Goal: Transaction & Acquisition: Book appointment/travel/reservation

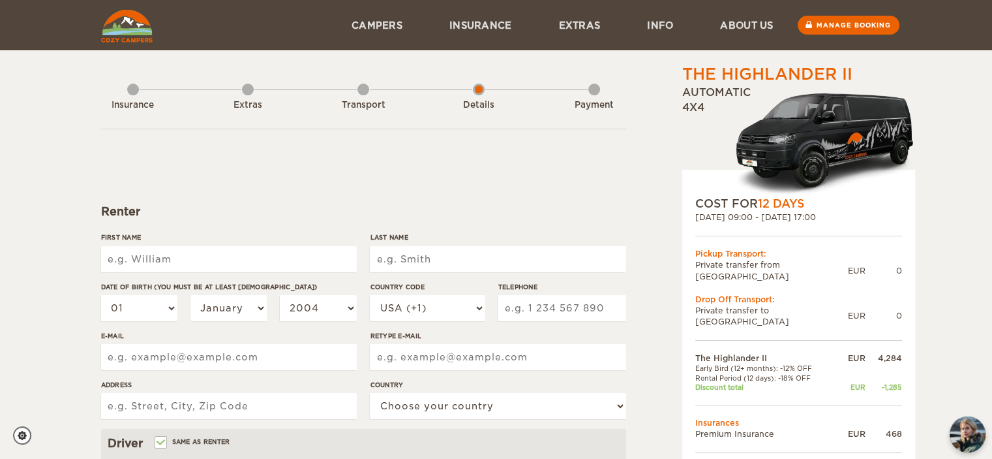
click at [326, 121] on div "Insurance Extras Transport Details Payment" at bounding box center [363, 96] width 525 height 66
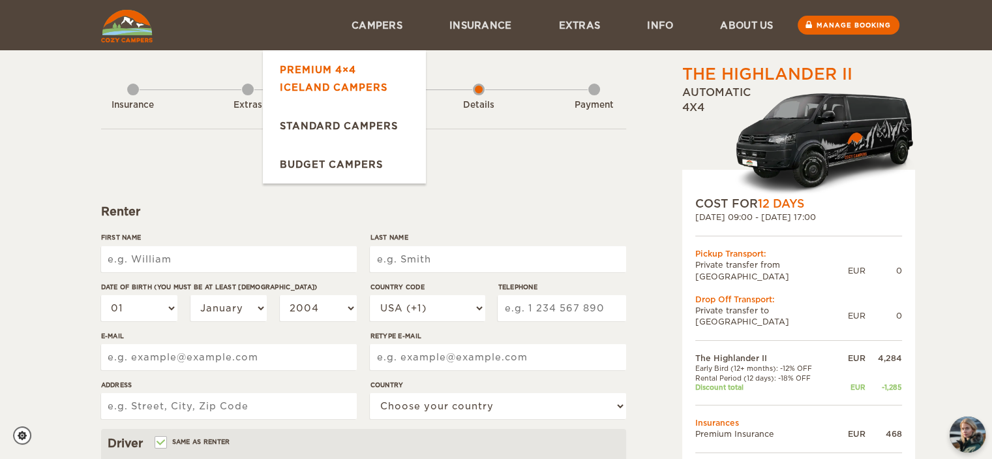
click at [340, 70] on link "Premium 4×4 Iceland Campers" at bounding box center [344, 78] width 163 height 56
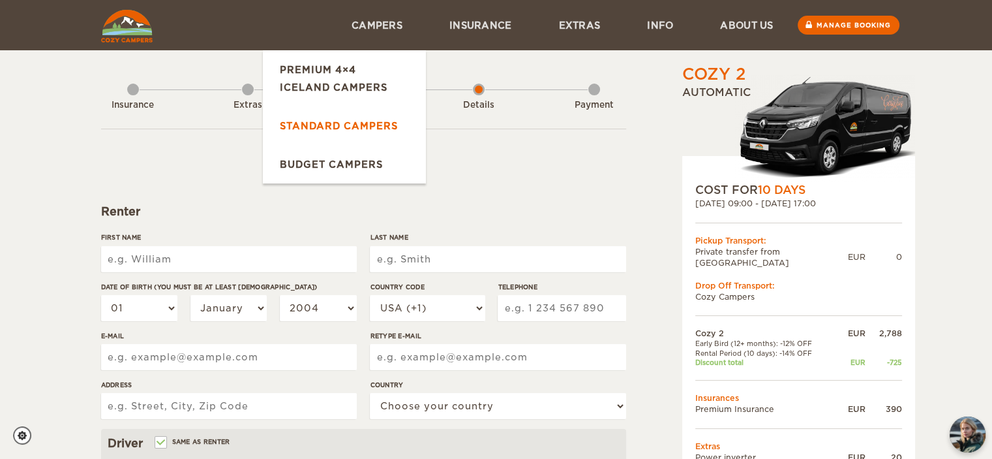
click at [364, 118] on link "Standard Campers" at bounding box center [344, 125] width 163 height 38
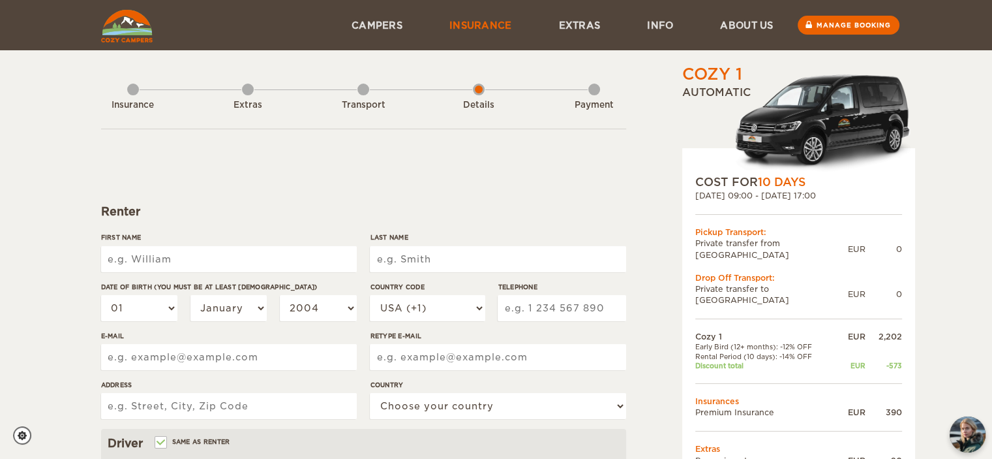
click at [498, 21] on link "Insurance" at bounding box center [481, 25] width 110 height 50
